Goal: Transaction & Acquisition: Purchase product/service

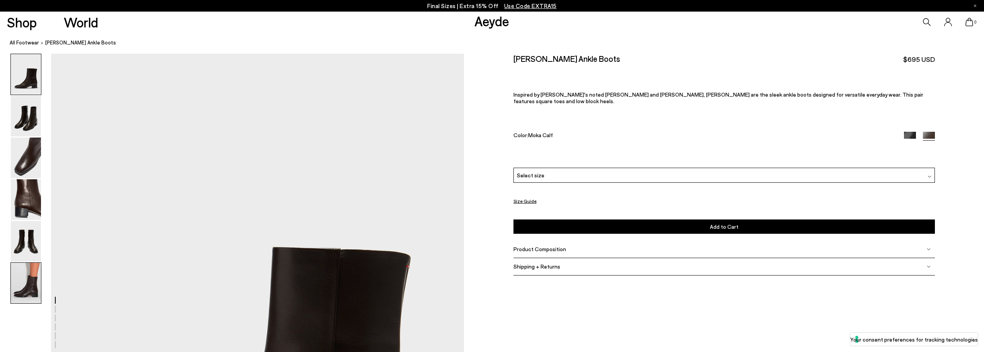
click at [29, 285] on img at bounding box center [26, 283] width 30 height 41
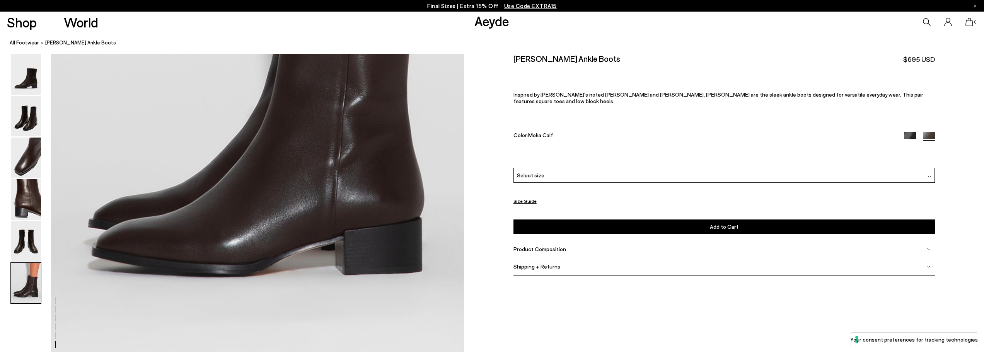
scroll to position [3007, 0]
click at [23, 235] on img at bounding box center [26, 241] width 30 height 41
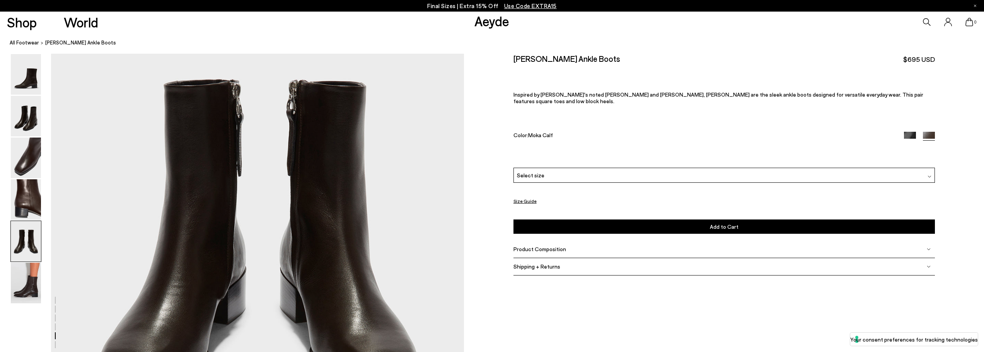
scroll to position [2402, 0]
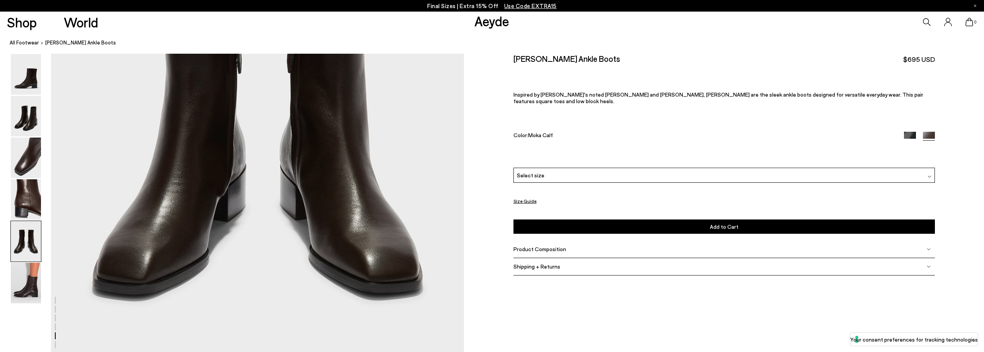
click at [570, 242] on div "Product Composition" at bounding box center [724, 249] width 421 height 17
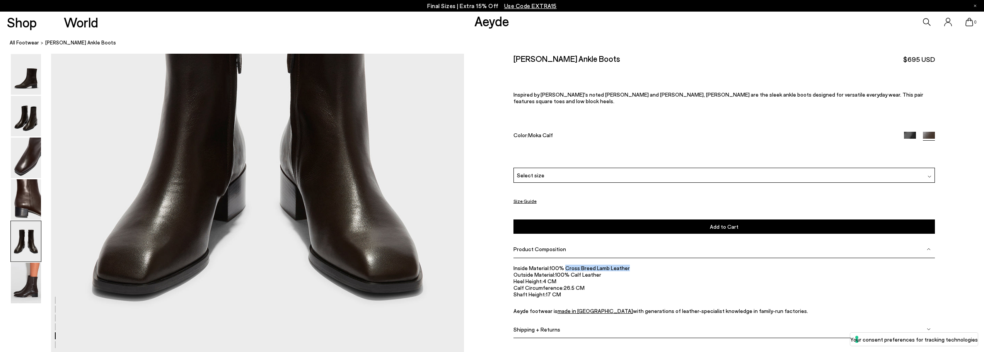
drag, startPoint x: 565, startPoint y: 263, endPoint x: 633, endPoint y: 262, distance: 68.4
click at [633, 265] on li "Inside Material: 100% Cross Breed Lamb Leather" at bounding box center [724, 268] width 421 height 7
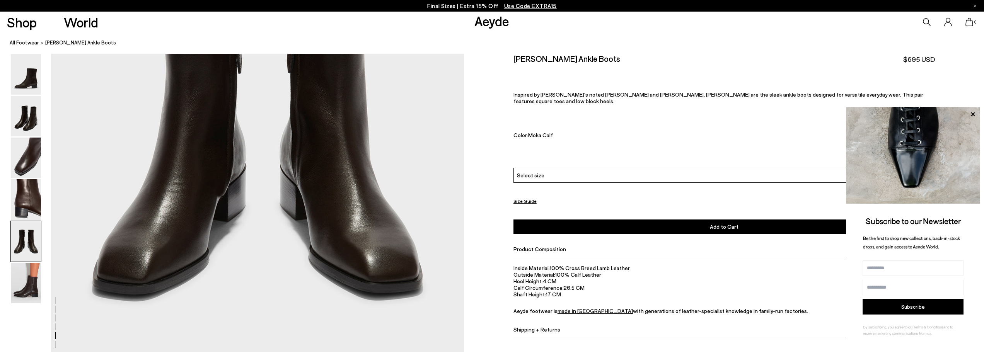
click at [594, 168] on div "Select size" at bounding box center [724, 175] width 421 height 15
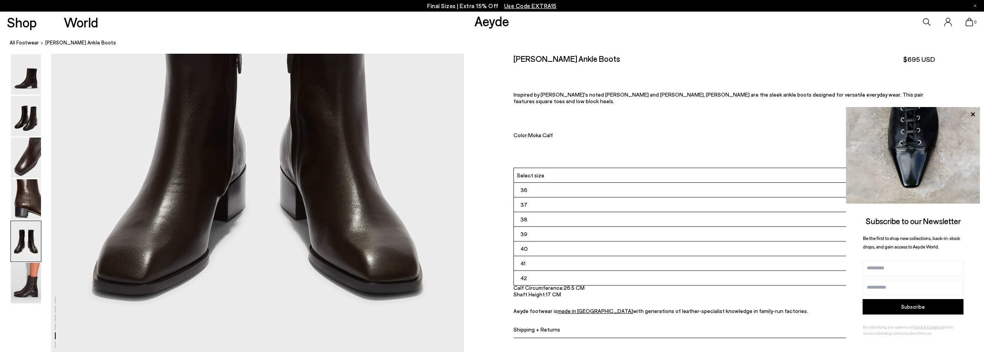
click at [576, 229] on li "39" at bounding box center [724, 234] width 421 height 15
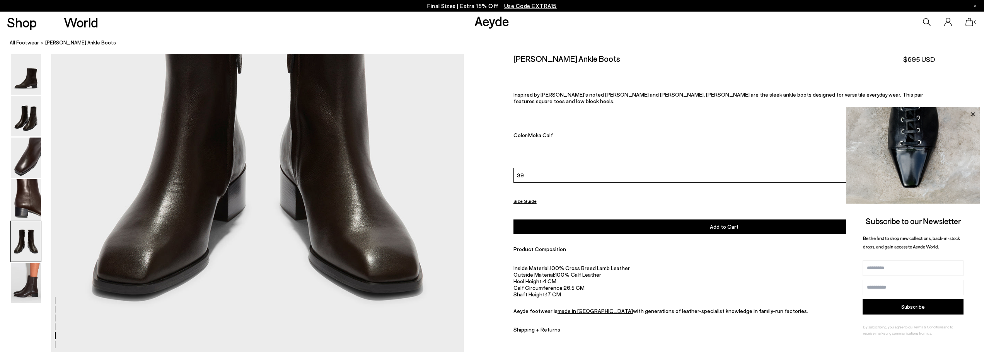
click at [975, 113] on icon at bounding box center [973, 114] width 10 height 10
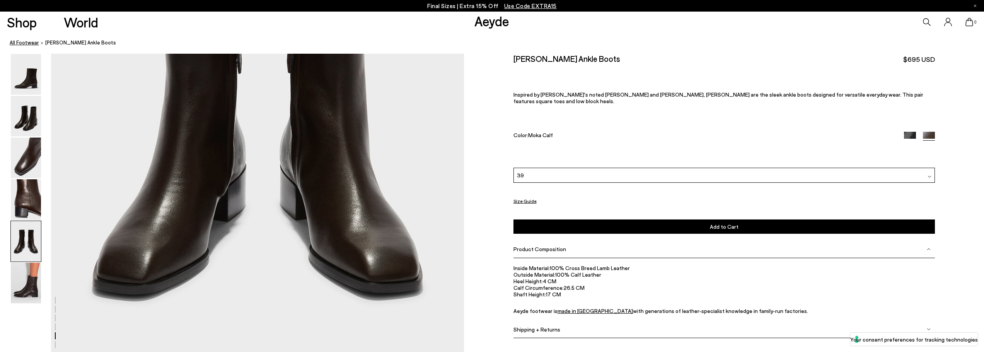
click at [27, 41] on link "All Footwear" at bounding box center [24, 43] width 29 height 8
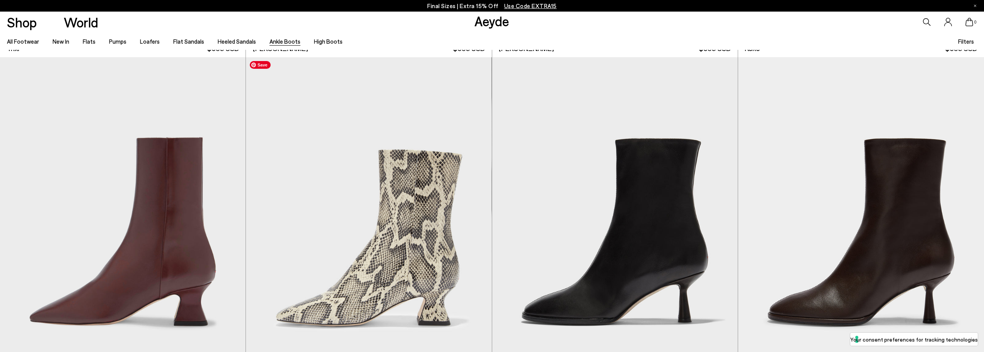
scroll to position [773, 0]
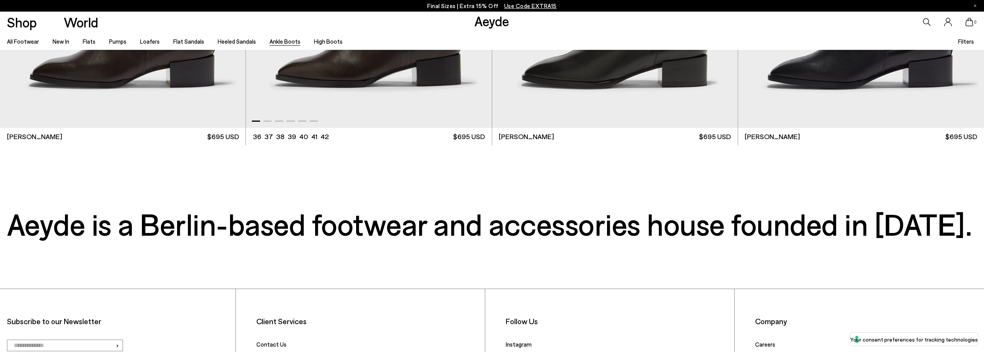
scroll to position [2900, 0]
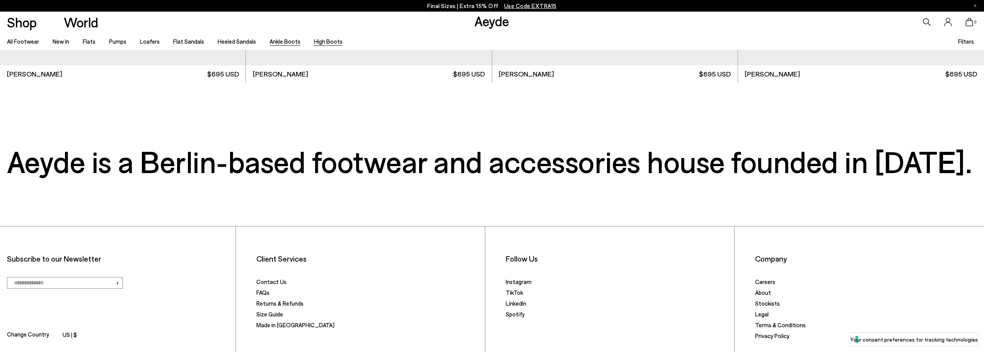
click at [331, 44] on link "High Boots" at bounding box center [328, 41] width 29 height 7
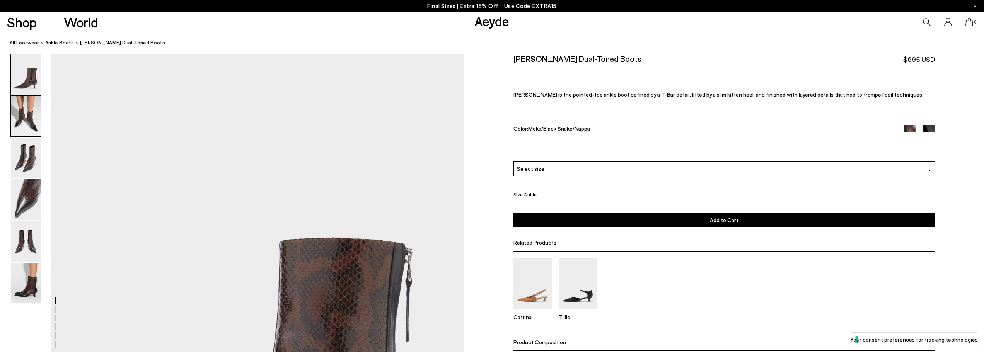
click at [28, 128] on img at bounding box center [26, 116] width 30 height 41
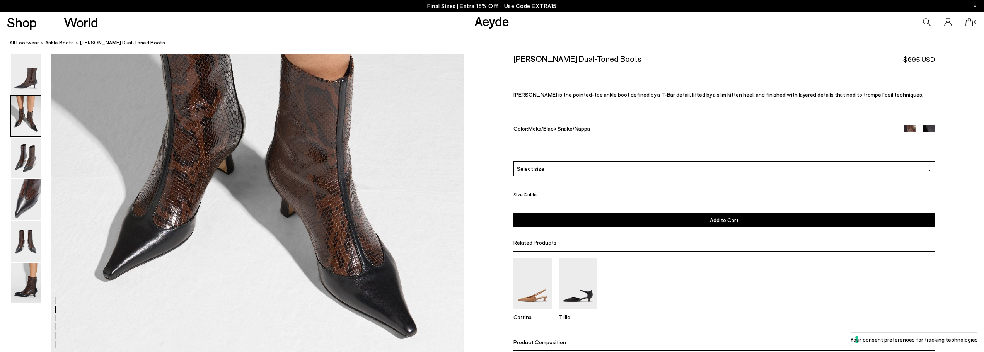
scroll to position [811, 0]
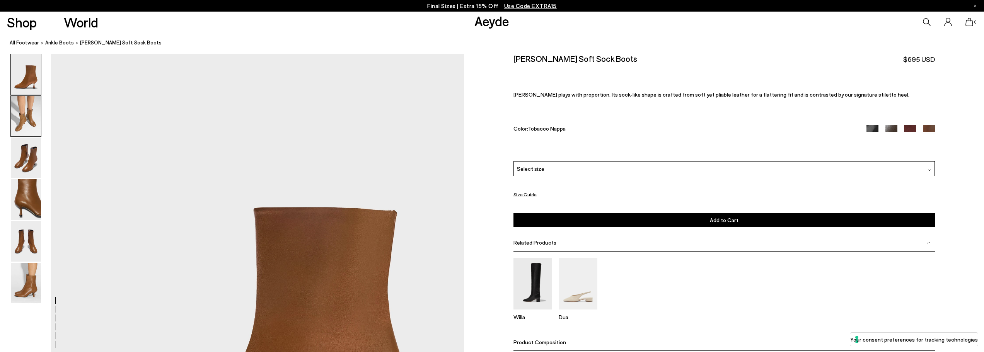
click at [34, 111] on img at bounding box center [26, 116] width 30 height 41
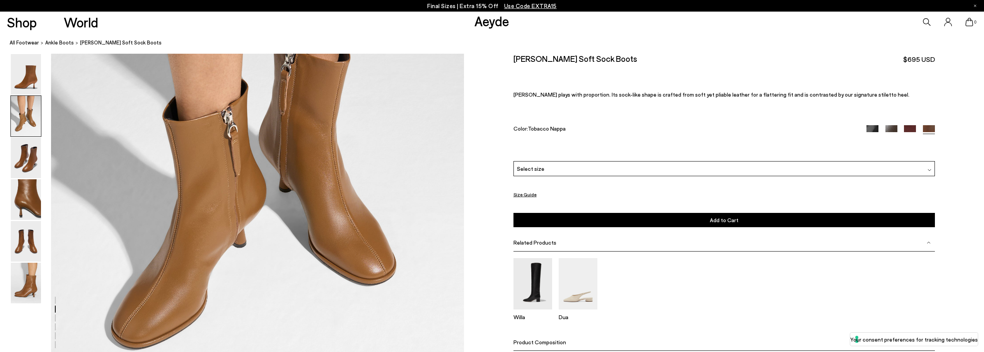
scroll to position [746, 0]
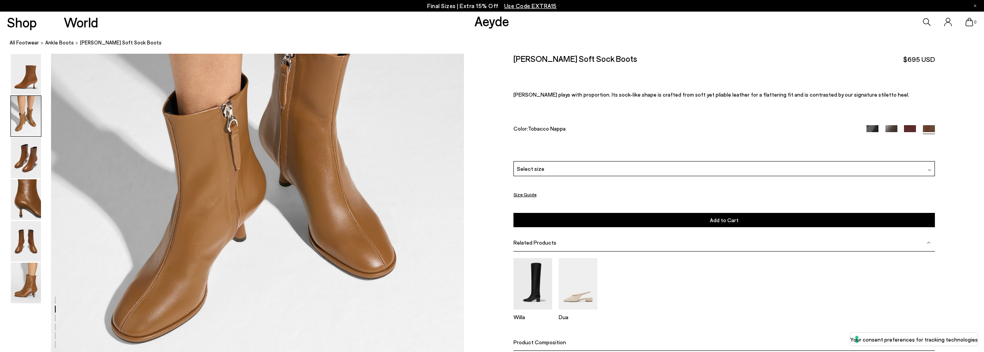
click at [928, 17] on div "0" at bounding box center [820, 22] width 328 height 21
click at [925, 25] on icon at bounding box center [927, 22] width 8 height 8
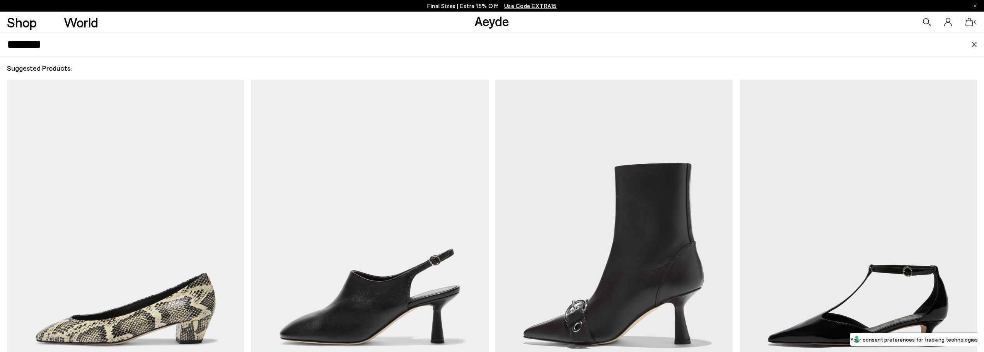
type input "*******"
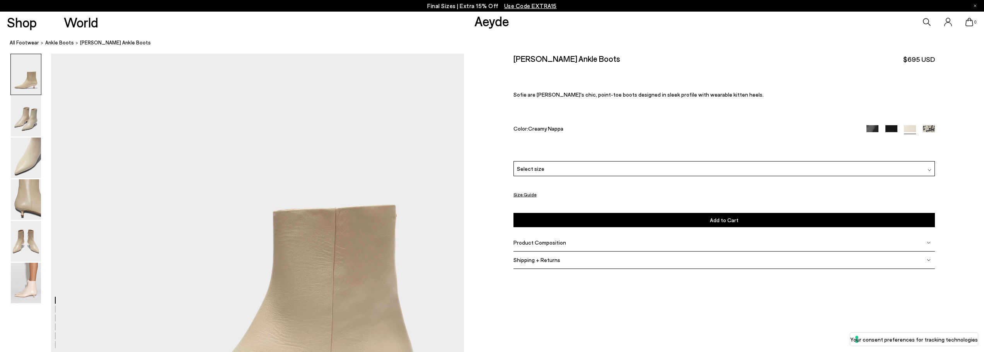
scroll to position [193, 0]
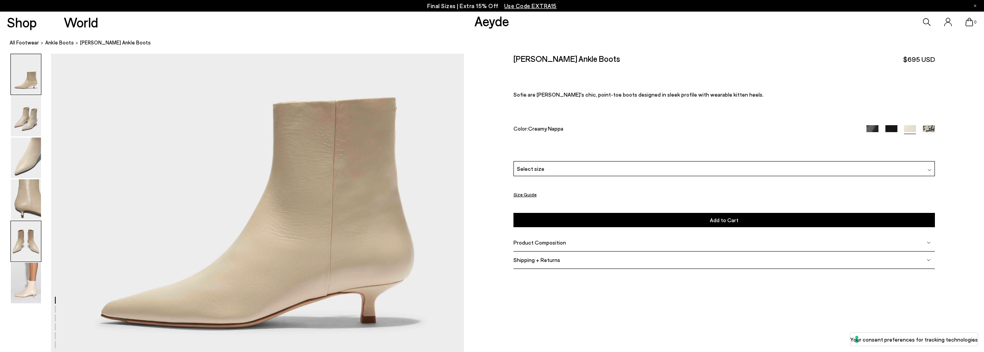
click at [36, 240] on img at bounding box center [26, 241] width 30 height 41
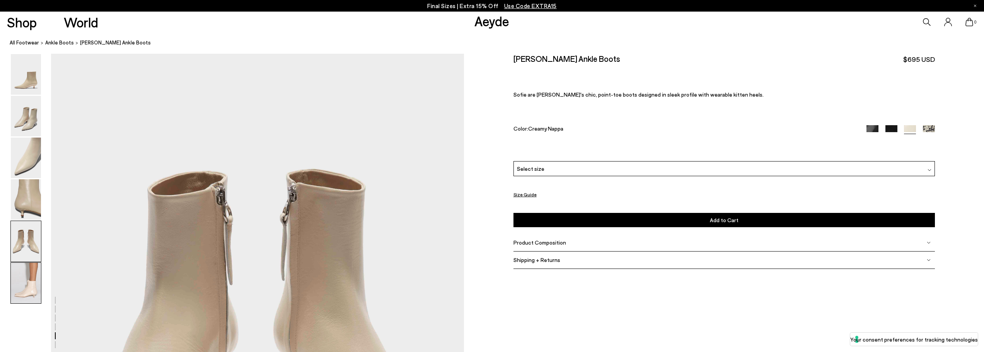
click at [31, 268] on img at bounding box center [26, 283] width 30 height 41
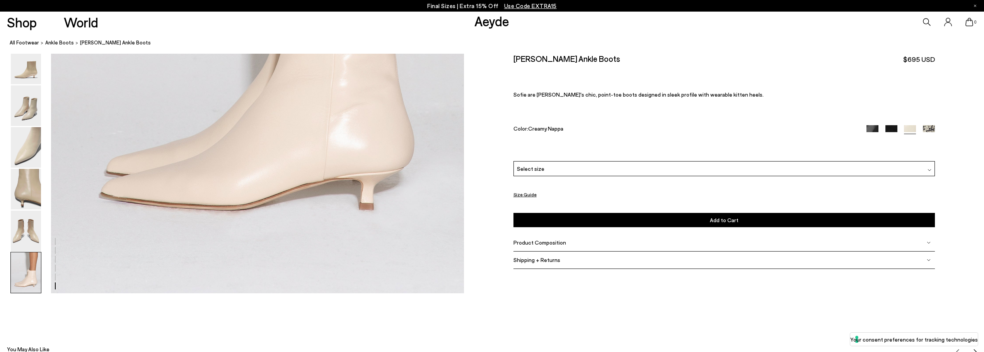
scroll to position [2943, 0]
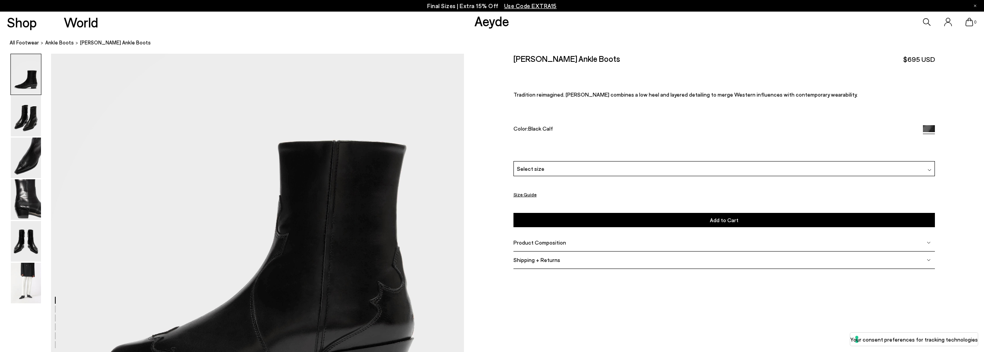
scroll to position [193, 0]
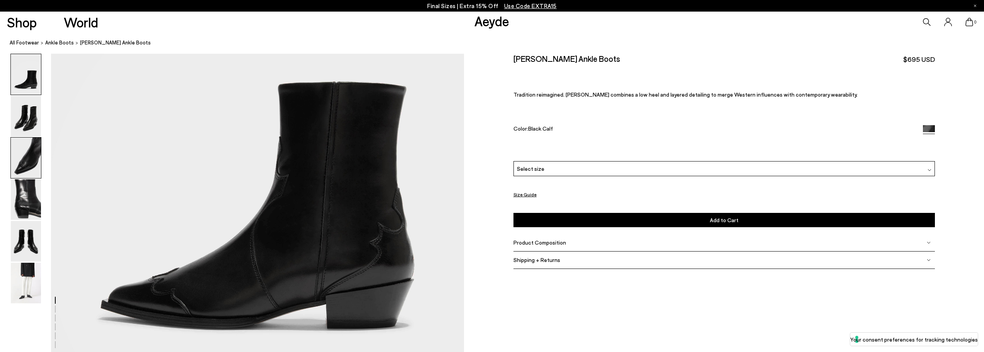
click at [24, 154] on img at bounding box center [26, 158] width 30 height 41
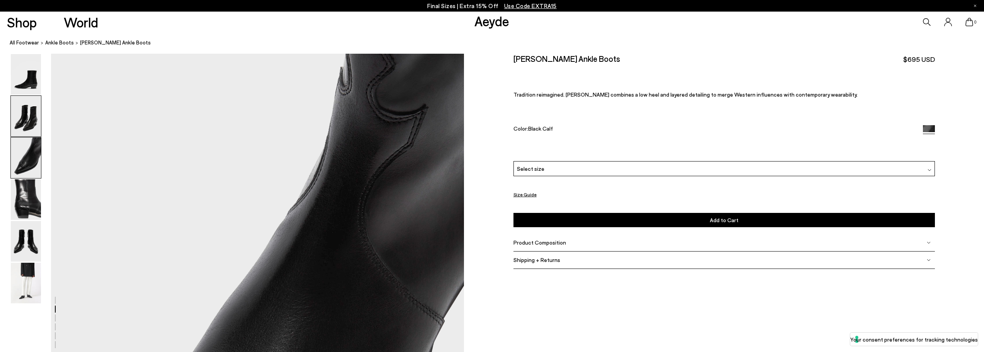
scroll to position [1105, 0]
click at [22, 278] on img at bounding box center [26, 283] width 30 height 41
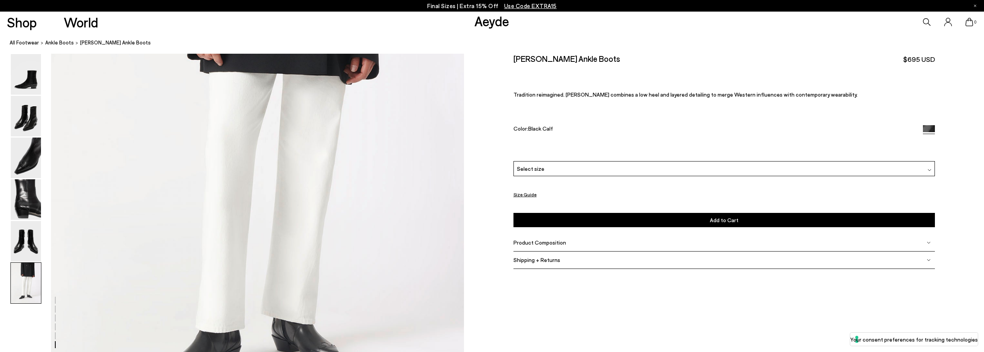
scroll to position [3007, 0]
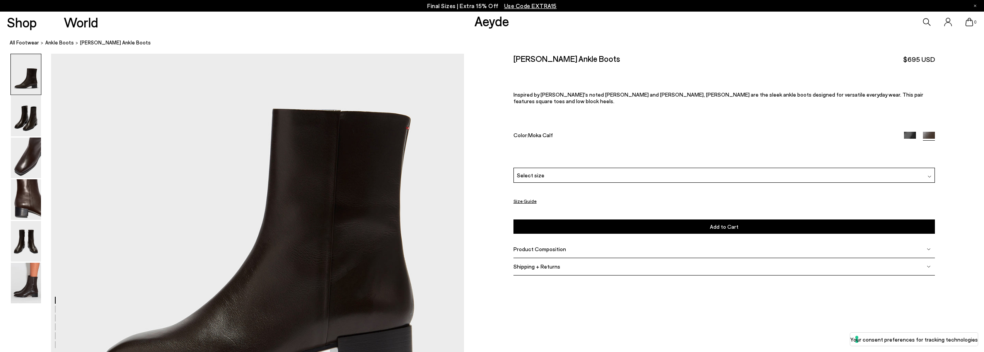
scroll to position [258, 0]
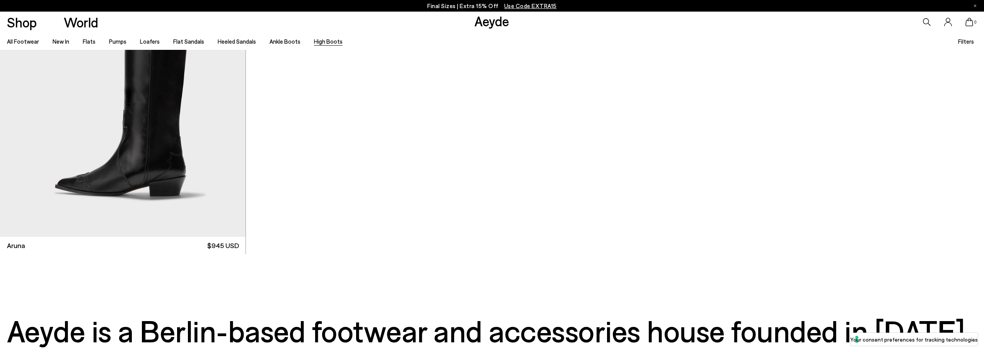
scroll to position [1051, 0]
